Goal: Task Accomplishment & Management: Use online tool/utility

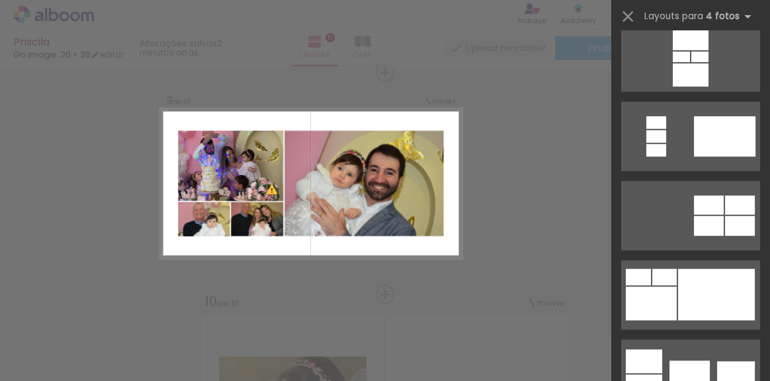
scroll to position [177, 0]
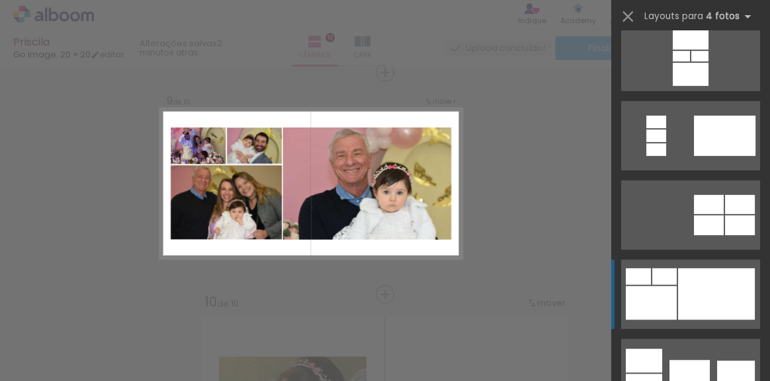
click at [686, 292] on div at bounding box center [716, 294] width 77 height 52
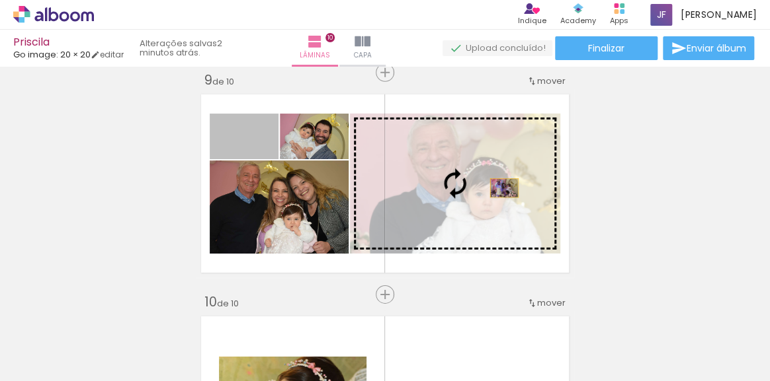
drag, startPoint x: 270, startPoint y: 149, endPoint x: 502, endPoint y: 187, distance: 235.2
click at [0, 0] on slot at bounding box center [0, 0] width 0 height 0
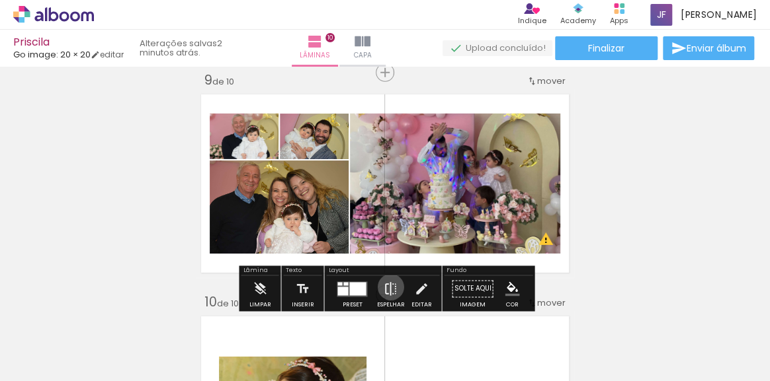
click at [387, 287] on iron-icon at bounding box center [390, 289] width 15 height 26
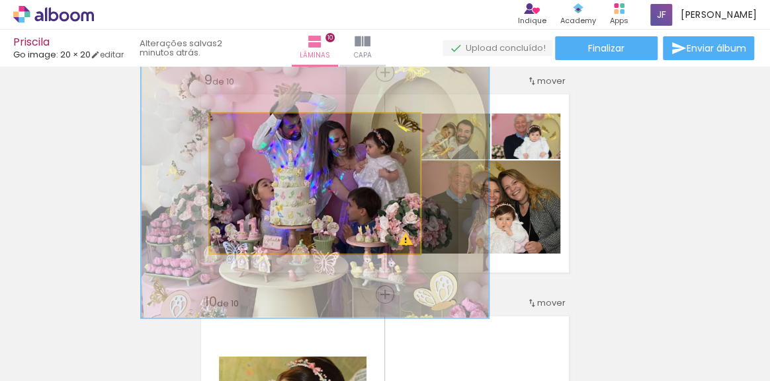
drag, startPoint x: 241, startPoint y: 125, endPoint x: 270, endPoint y: 124, distance: 29.8
click at [270, 124] on div at bounding box center [270, 128] width 12 height 12
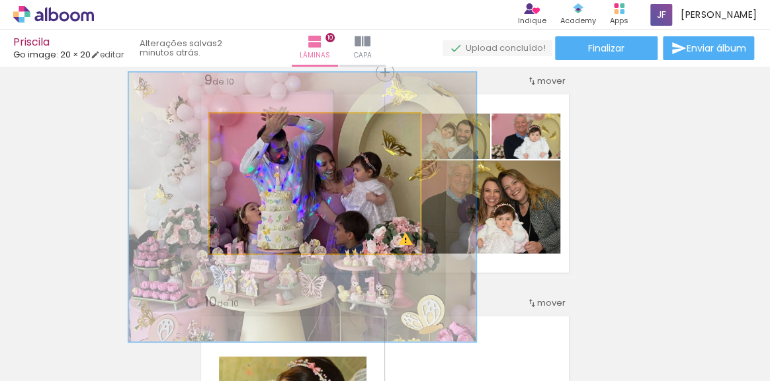
drag, startPoint x: 369, startPoint y: 184, endPoint x: 355, endPoint y: 207, distance: 26.4
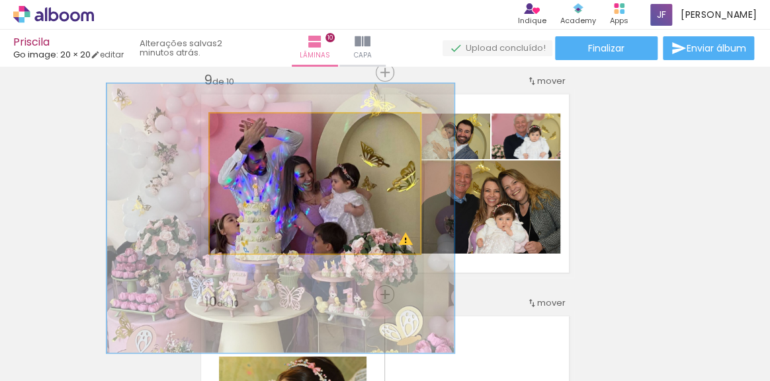
drag, startPoint x: 355, startPoint y: 207, endPoint x: 335, endPoint y: 219, distance: 23.7
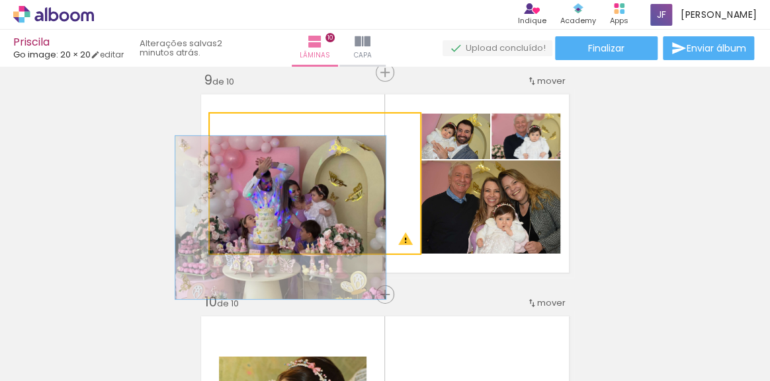
drag, startPoint x: 271, startPoint y: 128, endPoint x: 218, endPoint y: 127, distance: 52.9
click at [218, 127] on div at bounding box center [260, 128] width 92 height 20
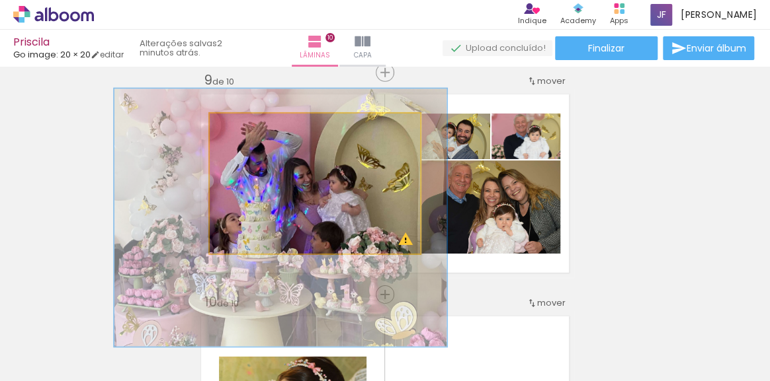
drag, startPoint x: 242, startPoint y: 127, endPoint x: 267, endPoint y: 124, distance: 25.3
type paper-slider "158"
click at [268, 124] on div at bounding box center [267, 128] width 12 height 12
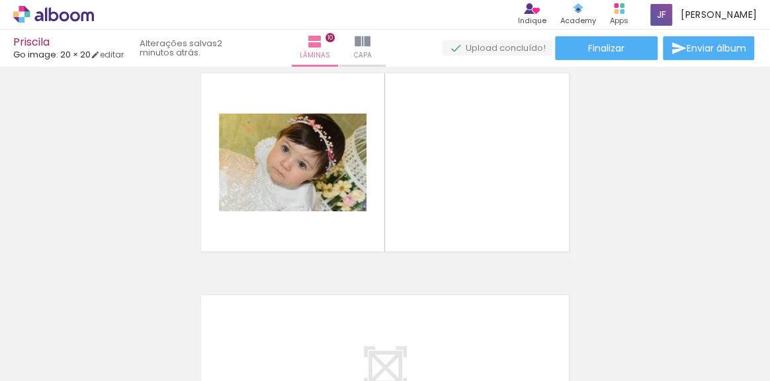
scroll to position [2036, 0]
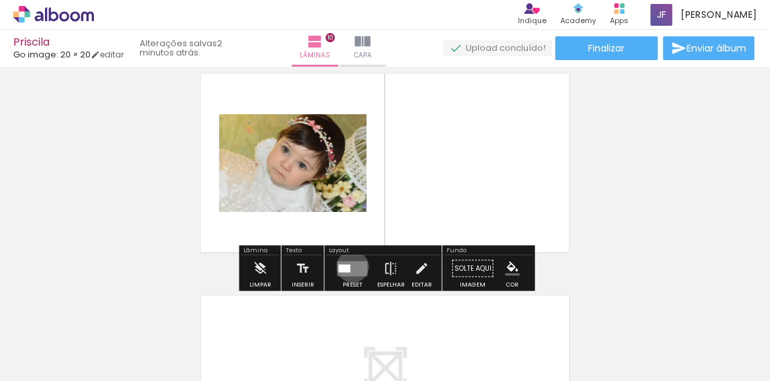
click at [349, 266] on quentale-layouter at bounding box center [352, 268] width 30 height 15
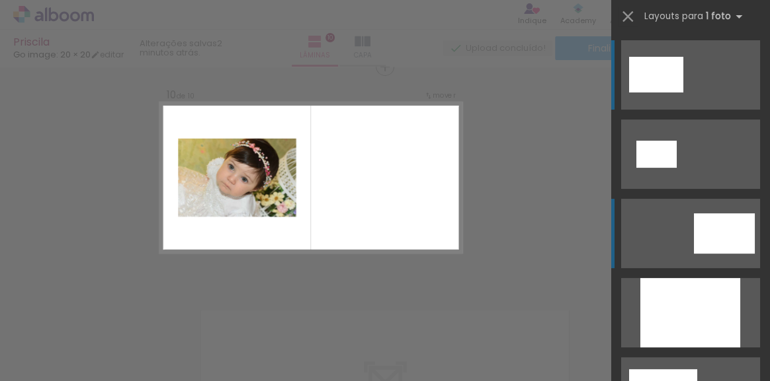
scroll to position [2016, 0]
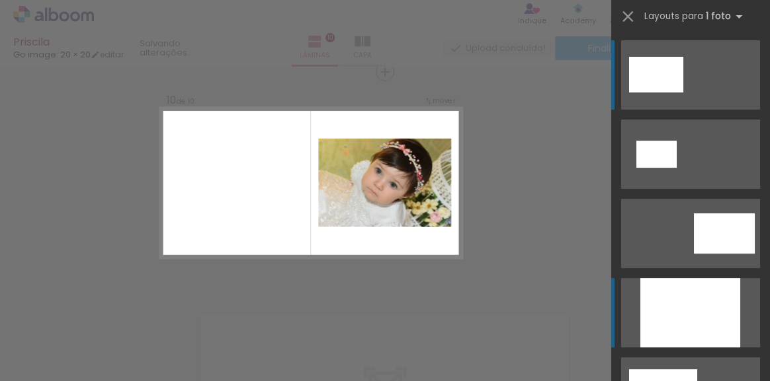
click at [680, 307] on div at bounding box center [690, 312] width 100 height 69
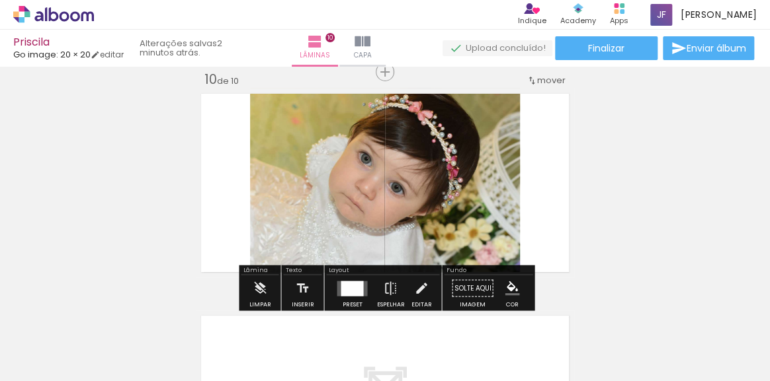
click at [551, 212] on quentale-layouter at bounding box center [385, 183] width 378 height 189
click at [354, 282] on div at bounding box center [352, 288] width 22 height 15
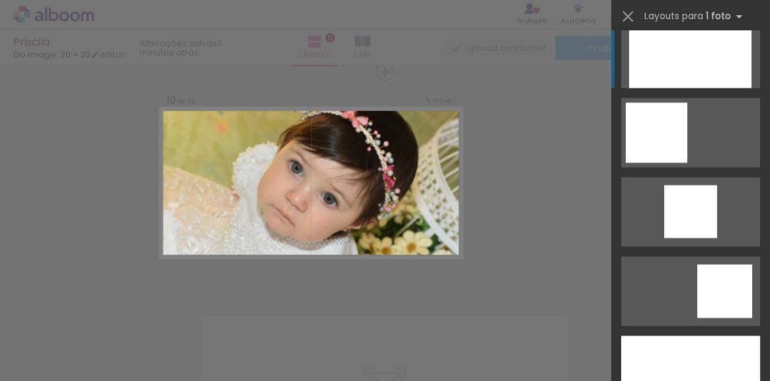
scroll to position [940, 0]
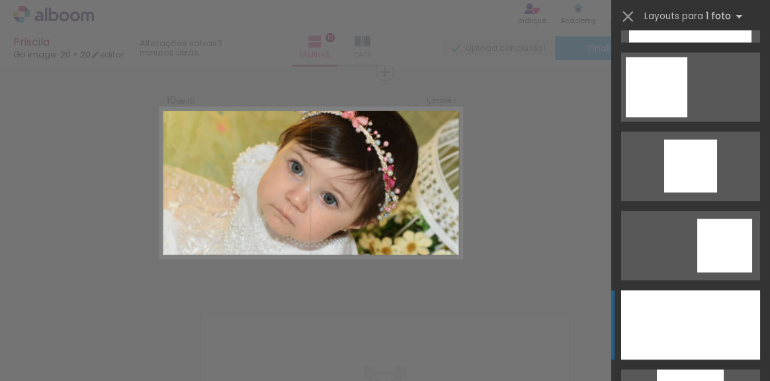
click at [696, 329] on div at bounding box center [690, 324] width 139 height 69
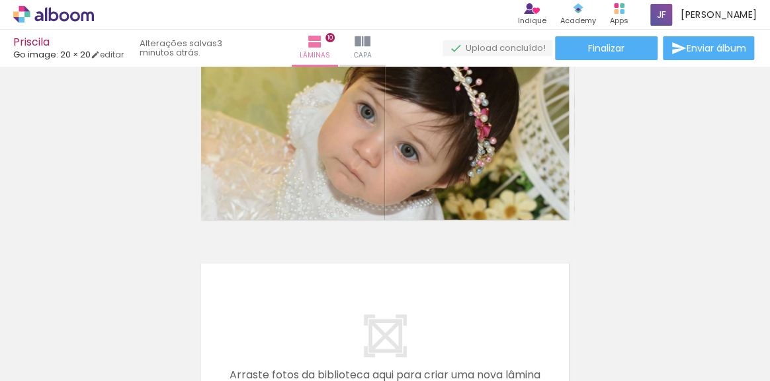
scroll to position [2081, 0]
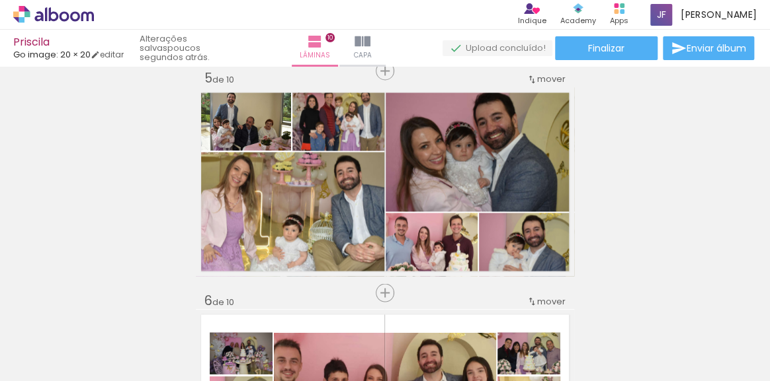
scroll to position [940, 0]
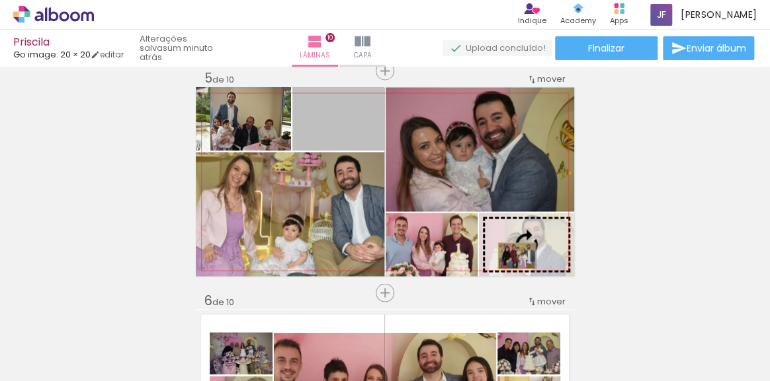
drag, startPoint x: 356, startPoint y: 135, endPoint x: 551, endPoint y: 263, distance: 233.4
click at [0, 0] on slot at bounding box center [0, 0] width 0 height 0
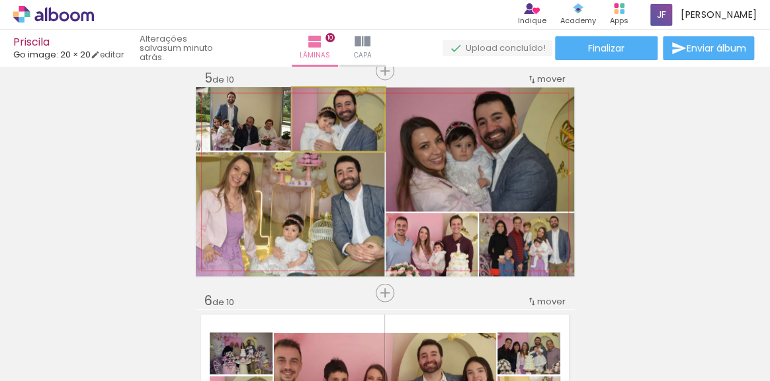
type paper-slider "100"
click at [316, 104] on div at bounding box center [321, 101] width 21 height 21
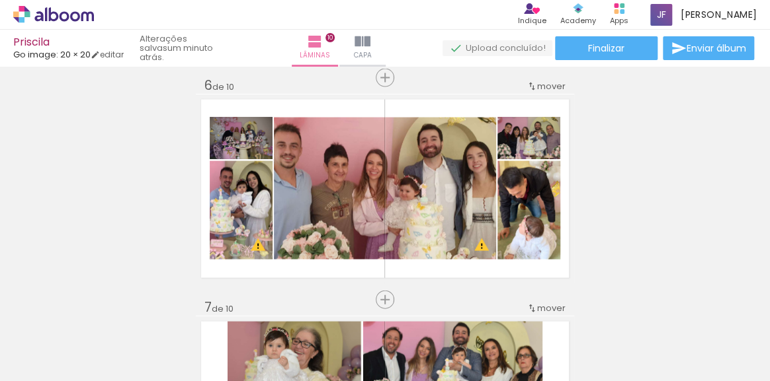
scroll to position [1121, 0]
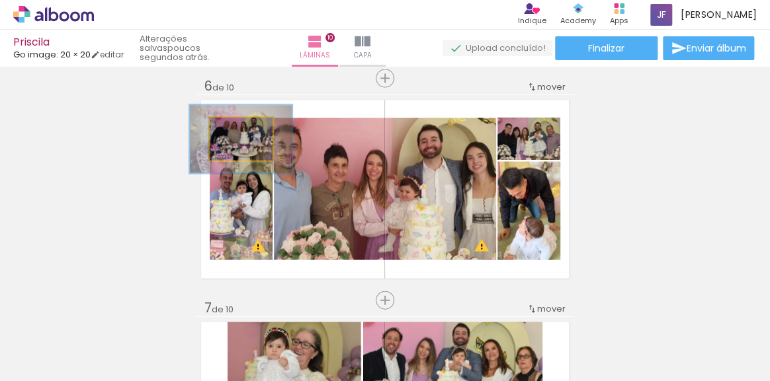
drag, startPoint x: 235, startPoint y: 132, endPoint x: 245, endPoint y: 133, distance: 9.3
click at [245, 133] on div at bounding box center [245, 132] width 12 height 12
type paper-slider "145"
click at [245, 130] on div at bounding box center [245, 132] width 12 height 12
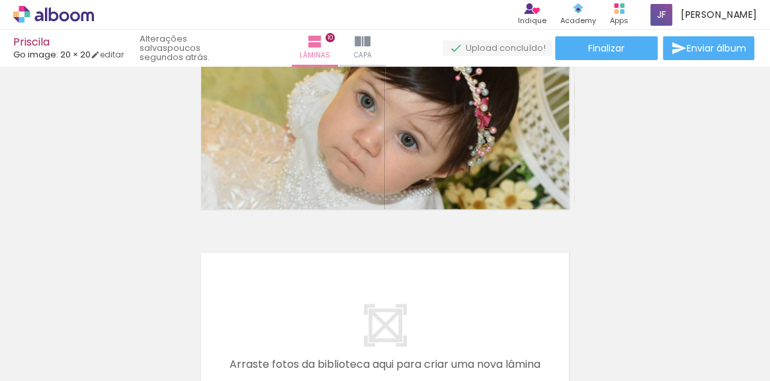
scroll to position [1968, 0]
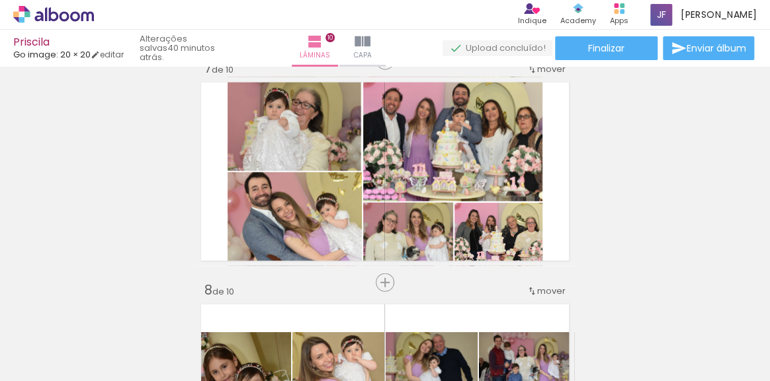
scroll to position [1362, 0]
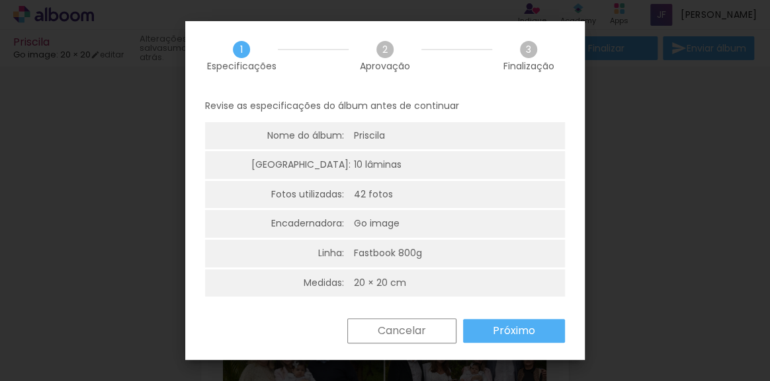
scroll to position [940, 0]
click at [507, 340] on paper-button "Próximo" at bounding box center [514, 331] width 102 height 24
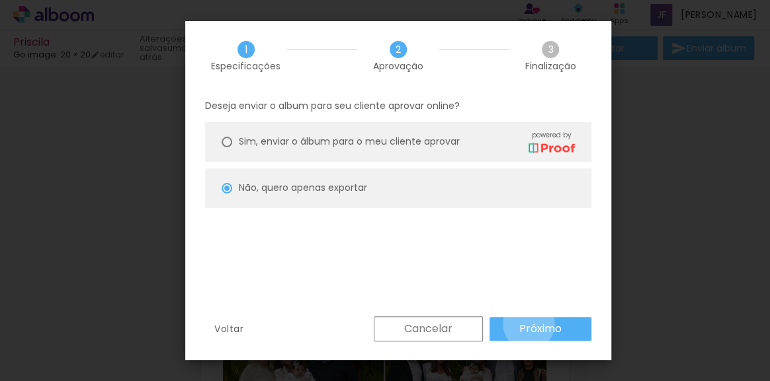
click at [0, 0] on slot "Próximo" at bounding box center [0, 0] width 0 height 0
type input "Baixa"
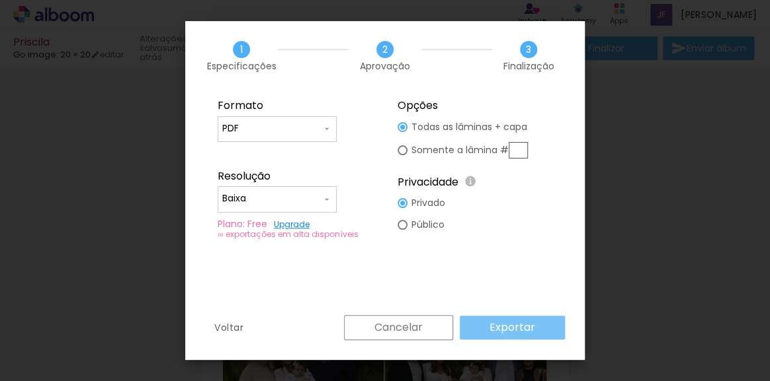
click at [0, 0] on slot "Exportar" at bounding box center [0, 0] width 0 height 0
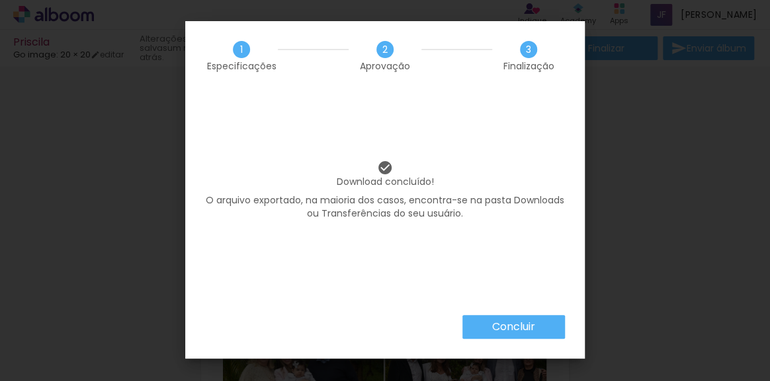
click at [0, 0] on slot "Concluir" at bounding box center [0, 0] width 0 height 0
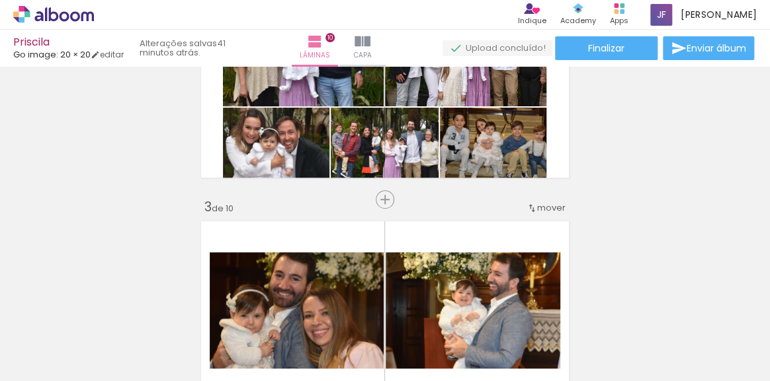
scroll to position [334, 0]
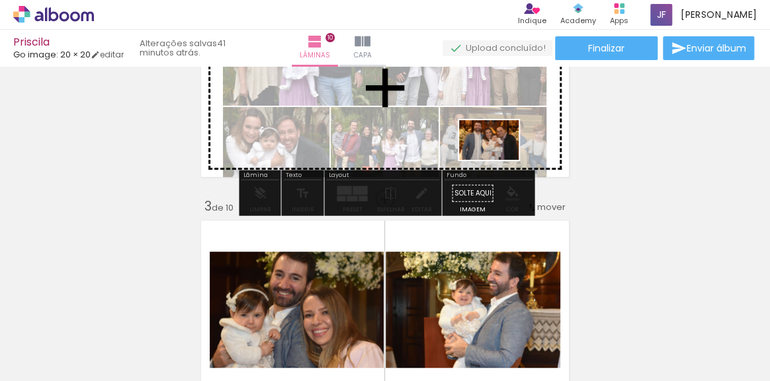
drag, startPoint x: 204, startPoint y: 356, endPoint x: 499, endPoint y: 164, distance: 352.3
click at [499, 163] on quentale-workspace at bounding box center [385, 190] width 770 height 381
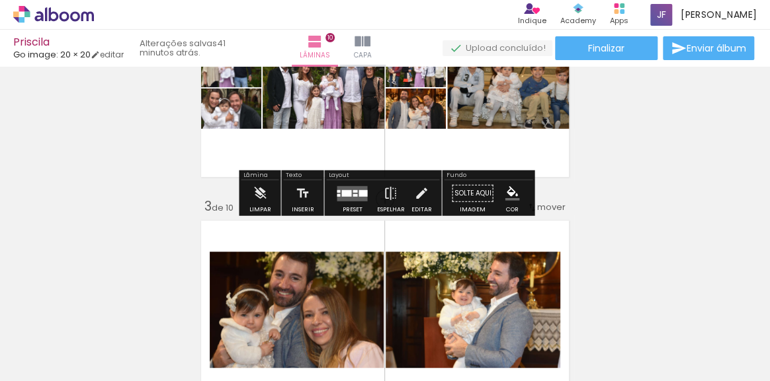
scroll to position [264, 0]
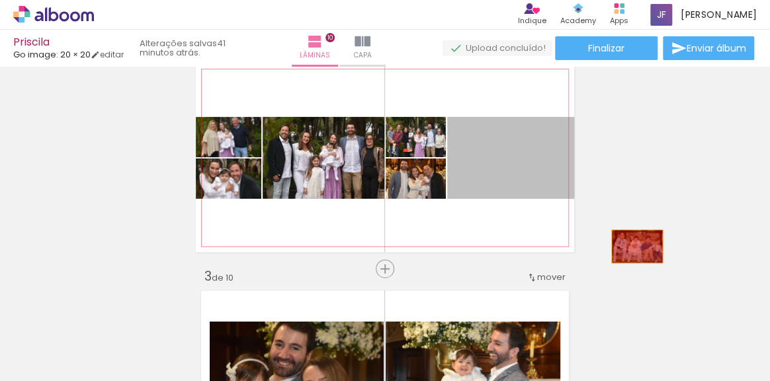
drag, startPoint x: 524, startPoint y: 179, endPoint x: 651, endPoint y: 263, distance: 152.0
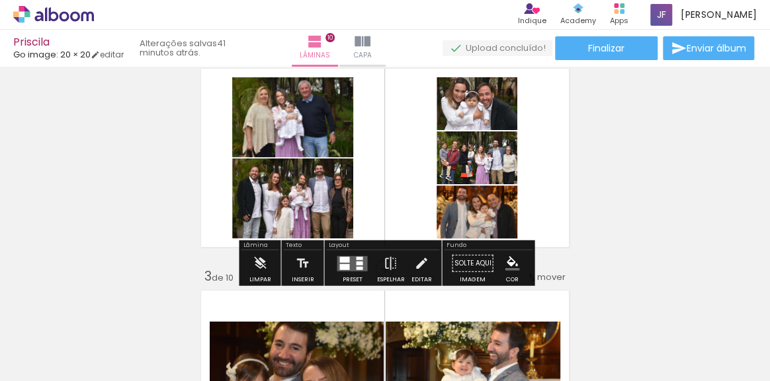
click at [351, 263] on quentale-layouter at bounding box center [352, 263] width 30 height 15
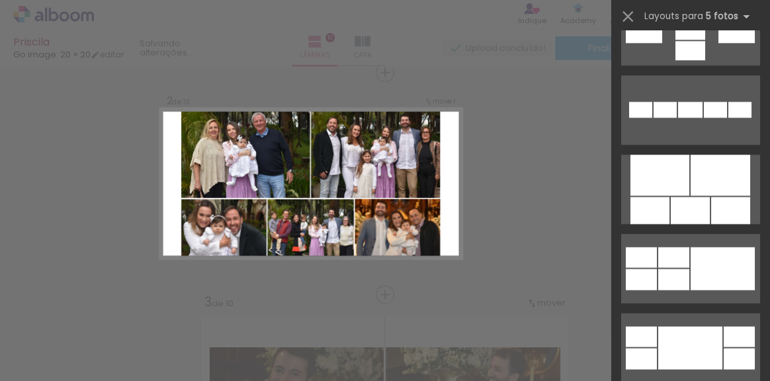
scroll to position [678, 0]
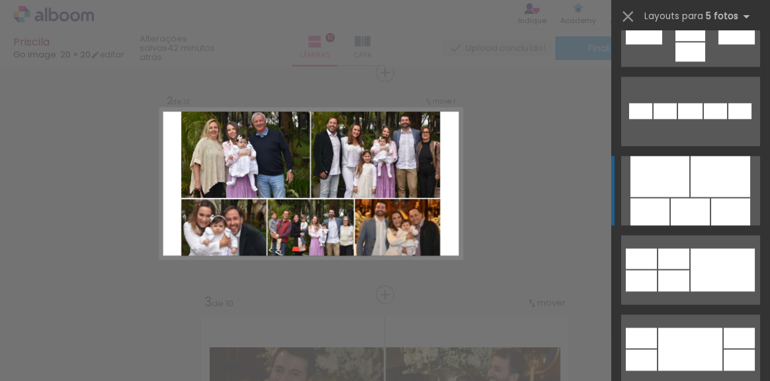
click at [692, 173] on div at bounding box center [720, 176] width 60 height 41
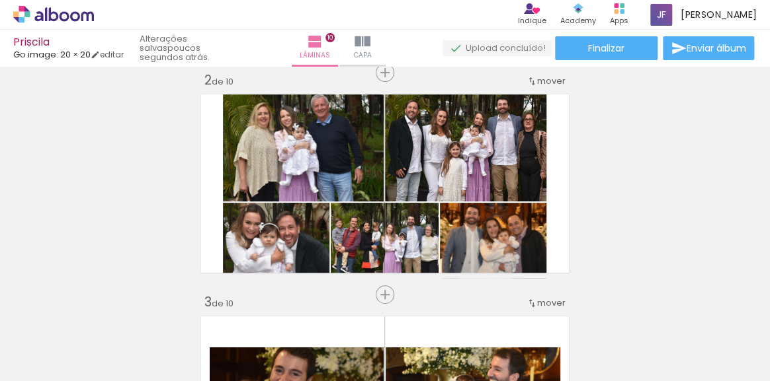
scroll to position [1499, 0]
